Goal: Contribute content: Contribute content

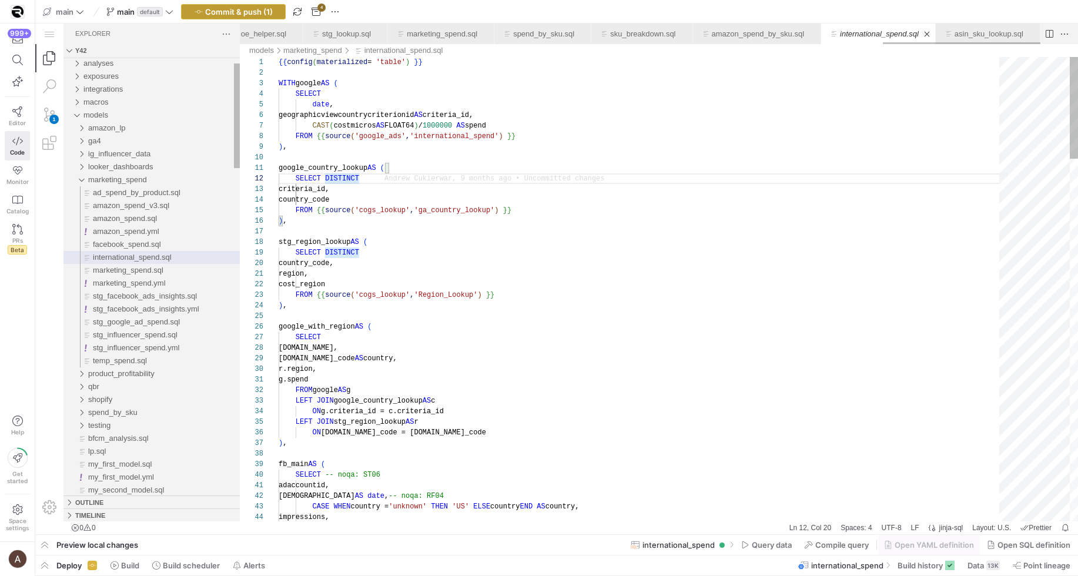
scroll to position [0, 3255]
type textarea "google_country_lookup AS ( SELECT DISTINCT criteria_id, country_code FROM {{ so…"
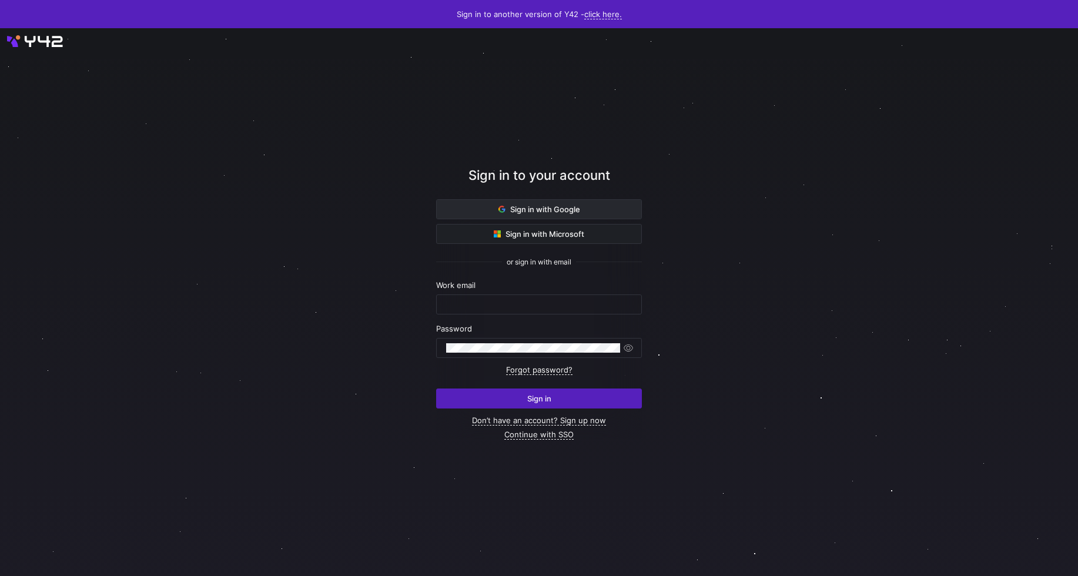
click at [562, 203] on span at bounding box center [539, 209] width 205 height 19
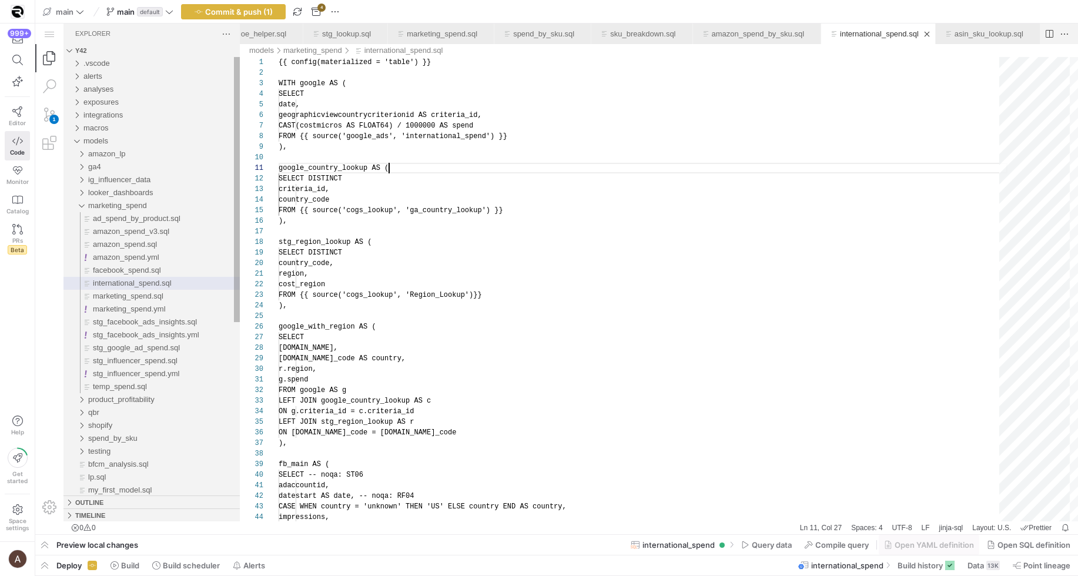
scroll to position [0, 111]
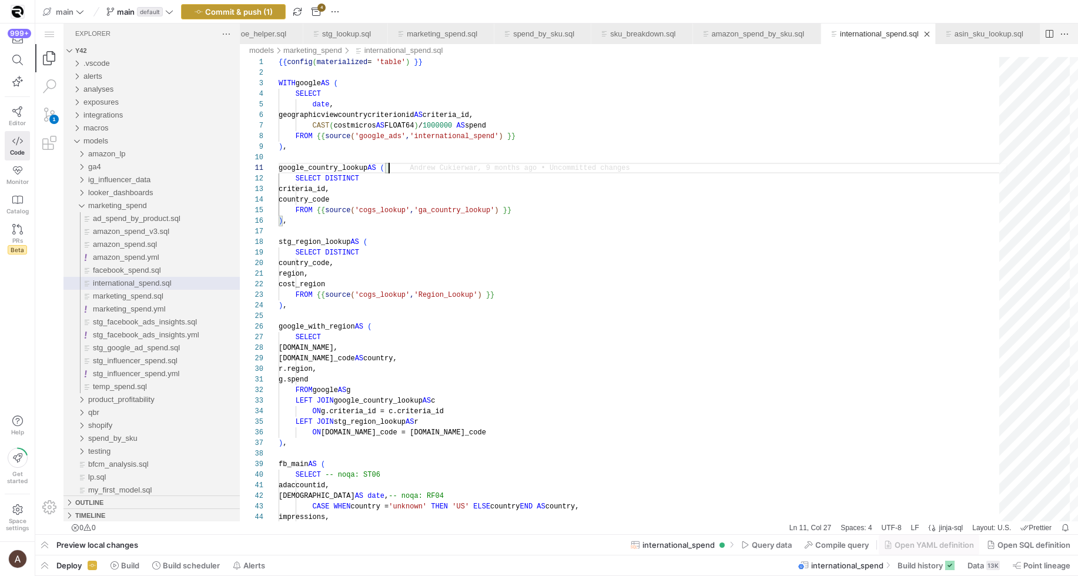
click at [270, 15] on span "Commit & push (1)" at bounding box center [239, 11] width 68 height 9
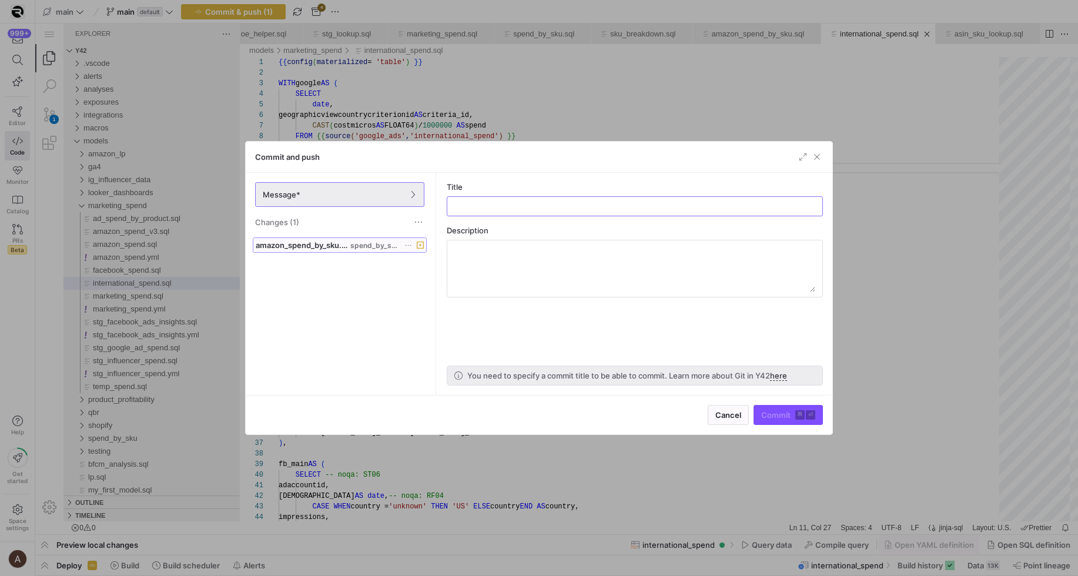
click at [350, 243] on div "amazon_spend_by_sku.sql spend_by_sku" at bounding box center [327, 244] width 142 height 9
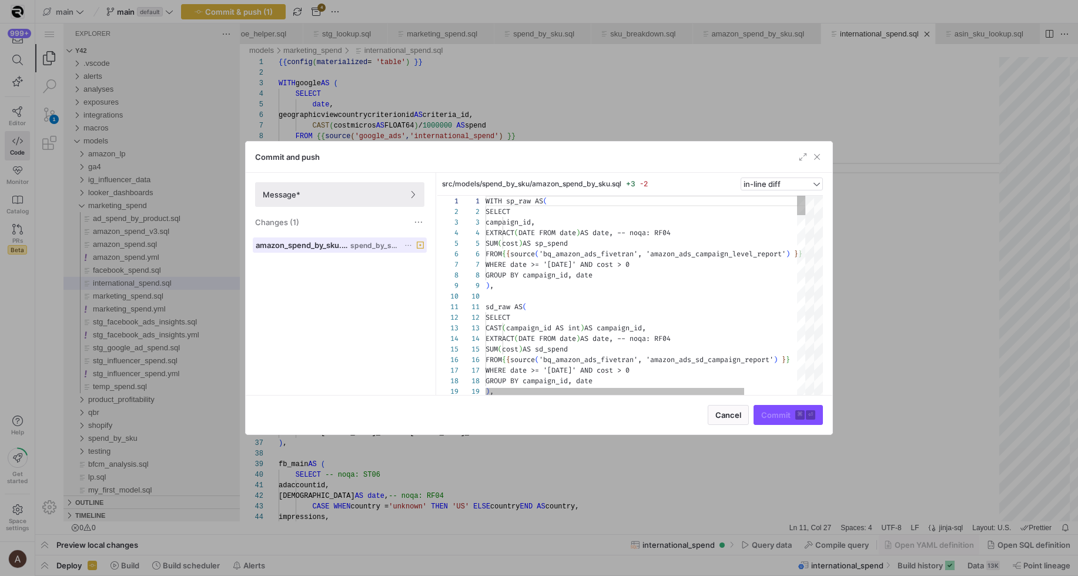
scroll to position [106, 0]
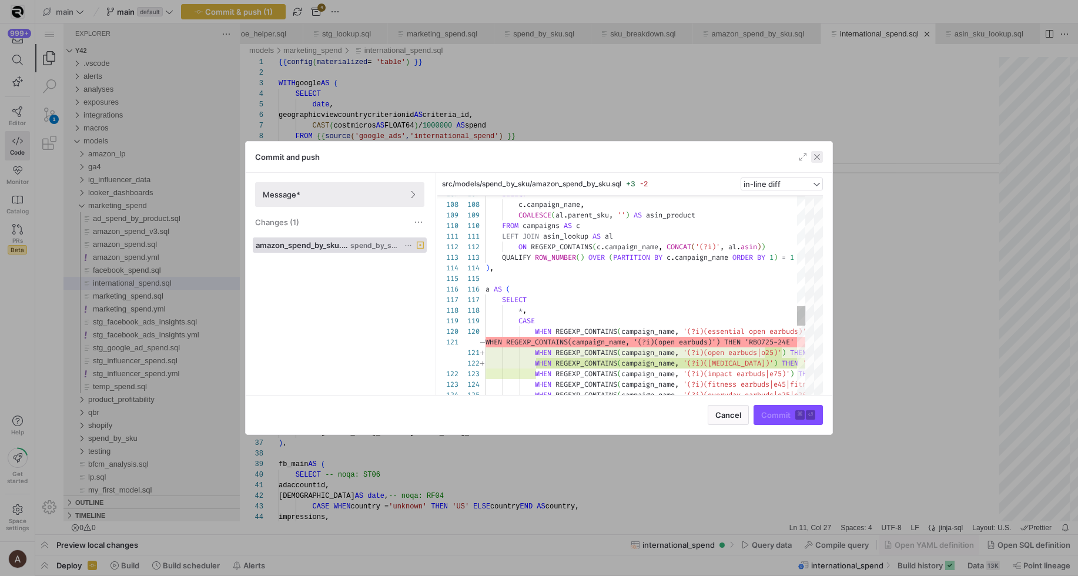
click at [819, 158] on span "button" at bounding box center [817, 157] width 12 height 12
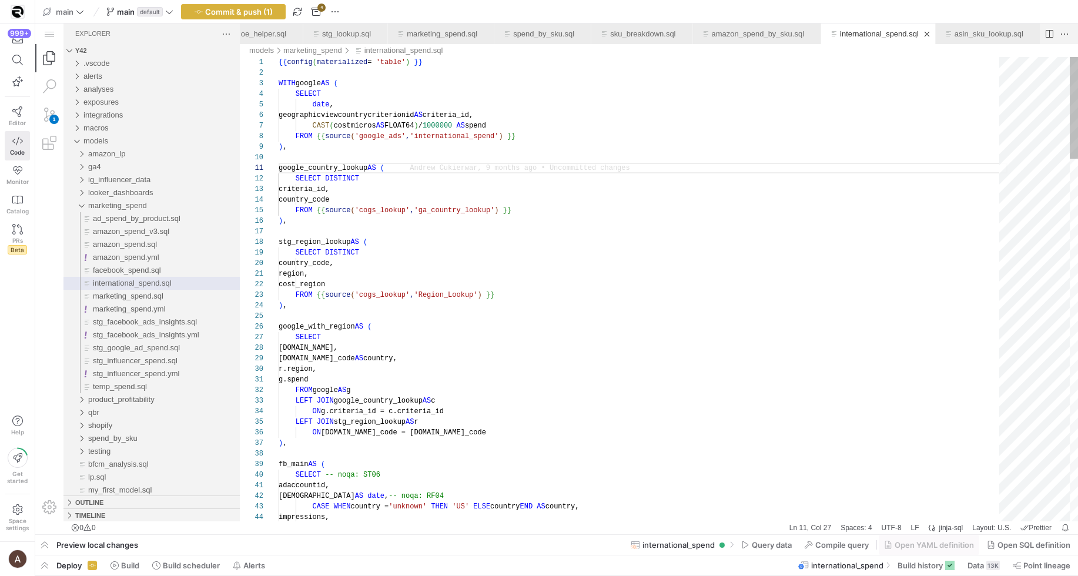
type textarea "{{ config(materialized = 'table') }} WITH google AS ( SELECT date, geographicvi…"
